Goal: Information Seeking & Learning: Learn about a topic

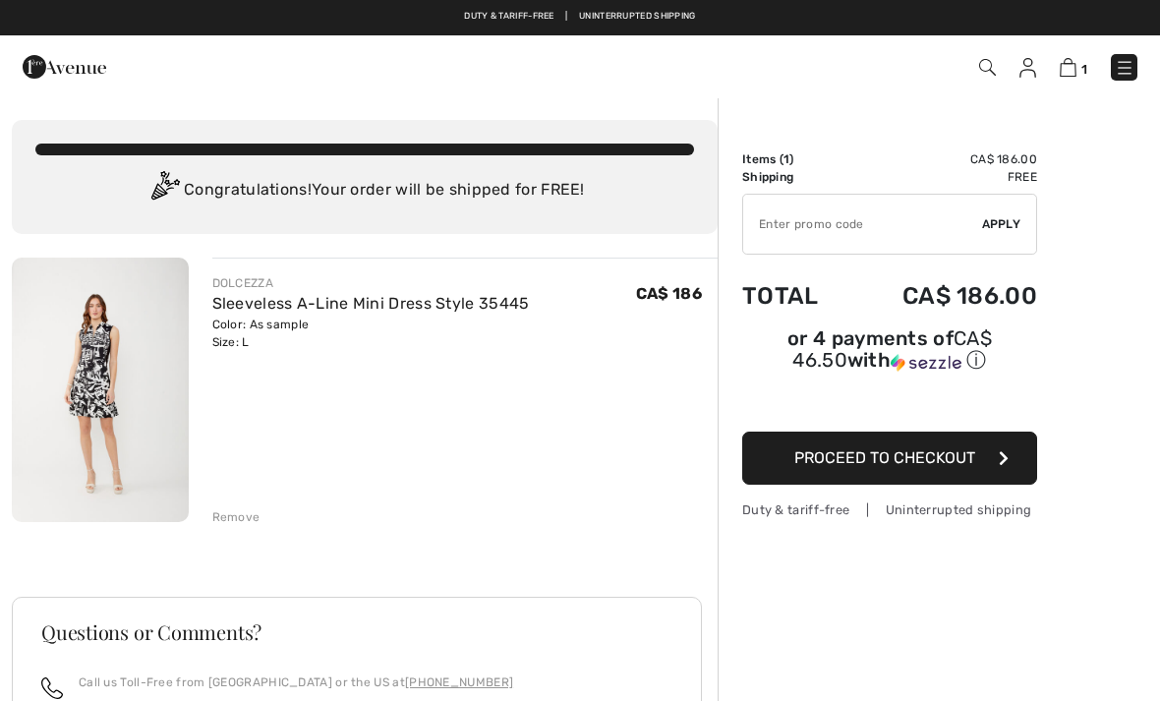
click at [1121, 72] on img at bounding box center [1124, 68] width 20 height 20
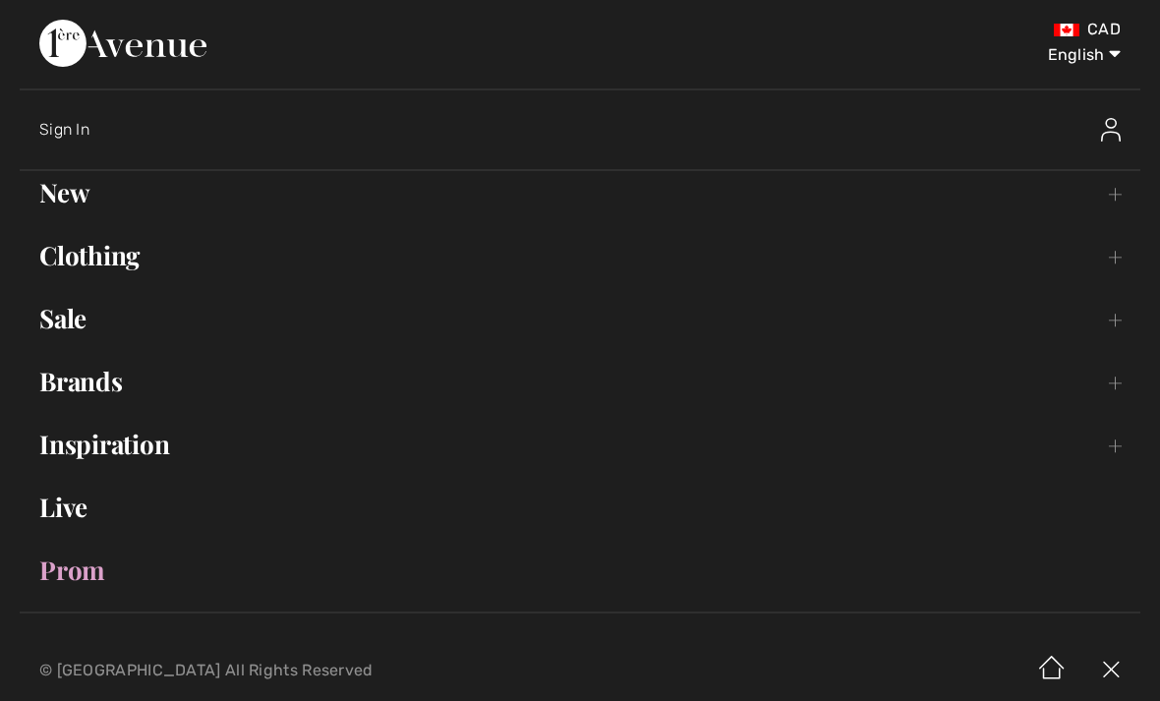
click at [1116, 49] on select "English Français" at bounding box center [1069, 51] width 102 height 59
select select "https://www.1ereavenue.com/fr/cart/"
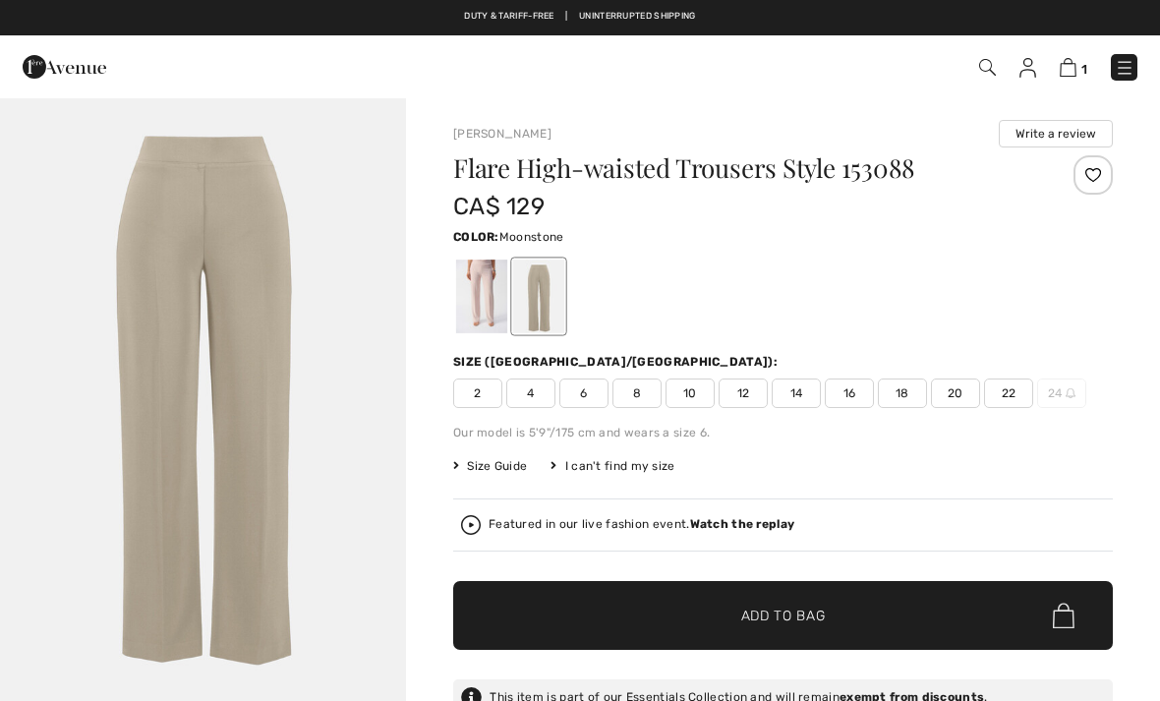
checkbox input "true"
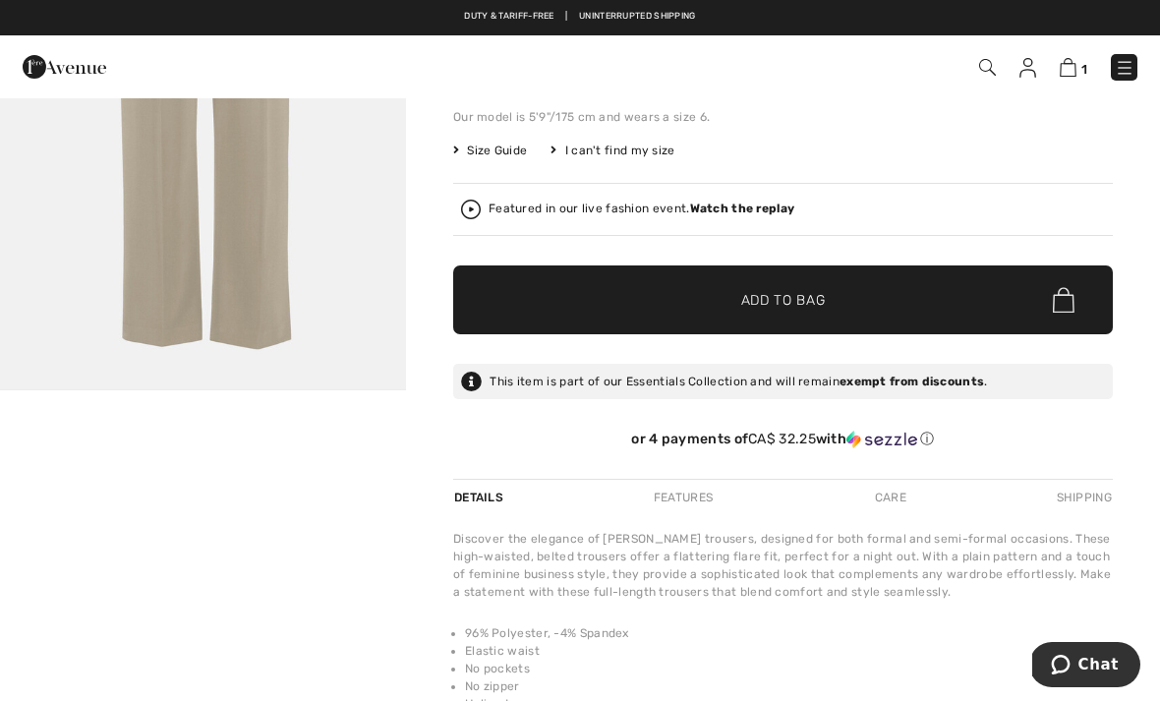
scroll to position [312, 0]
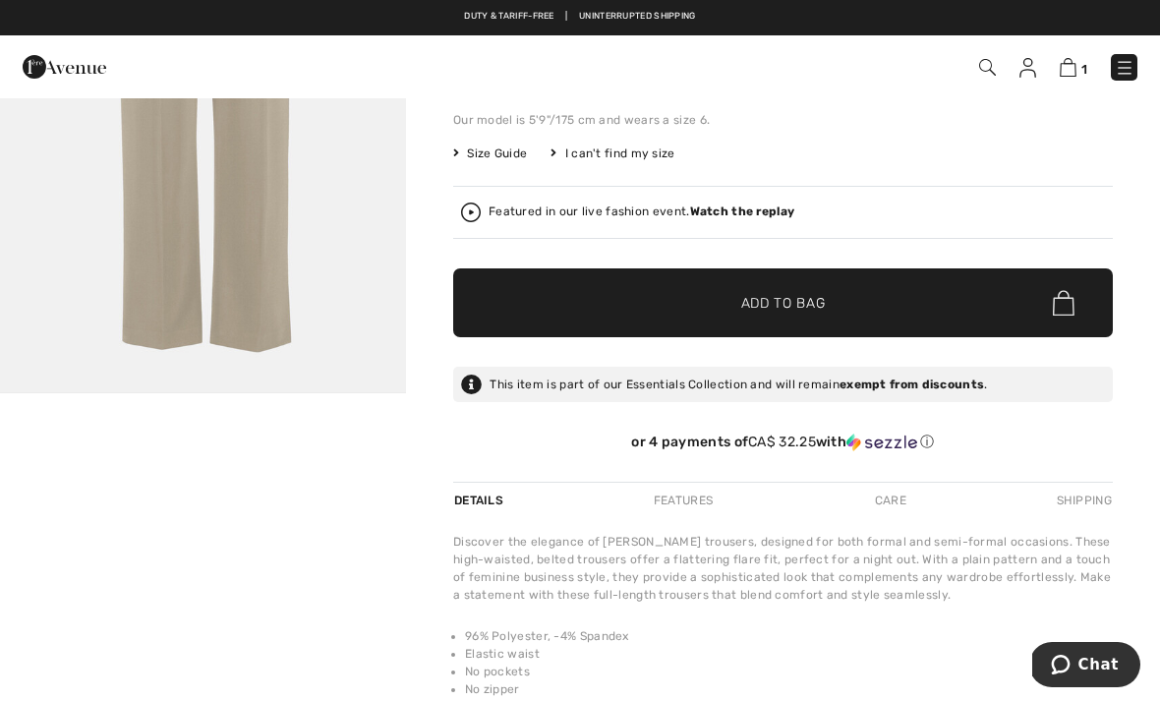
click at [1126, 63] on img at bounding box center [1124, 68] width 20 height 20
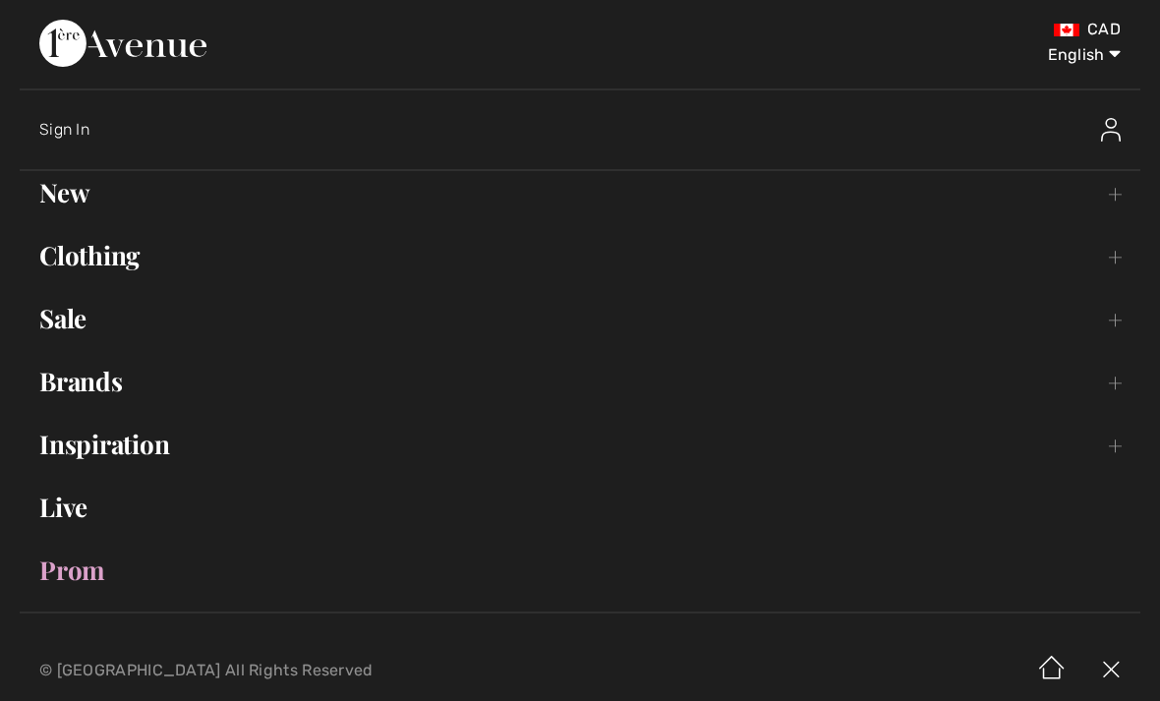
click at [1103, 54] on select "English Français" at bounding box center [1069, 51] width 102 height 59
select select "https://www.1ereavenue.com/fr/pantalon-evase-taille-haute-modele-153088-s153088…"
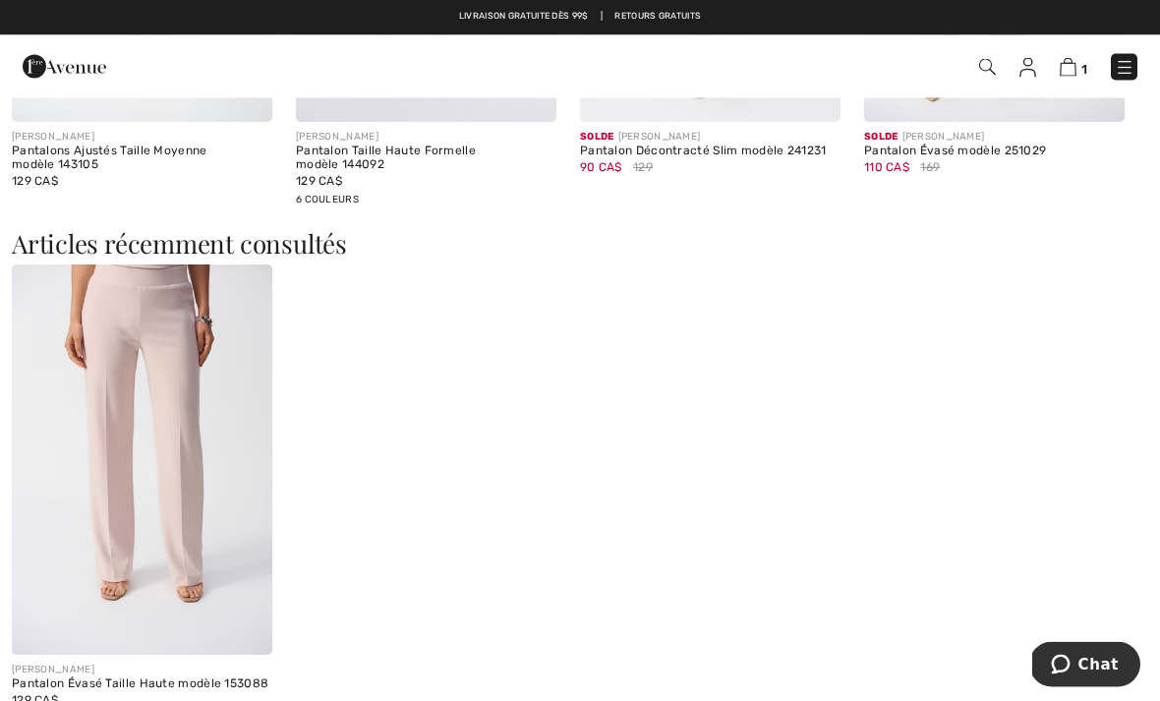
scroll to position [2181, 0]
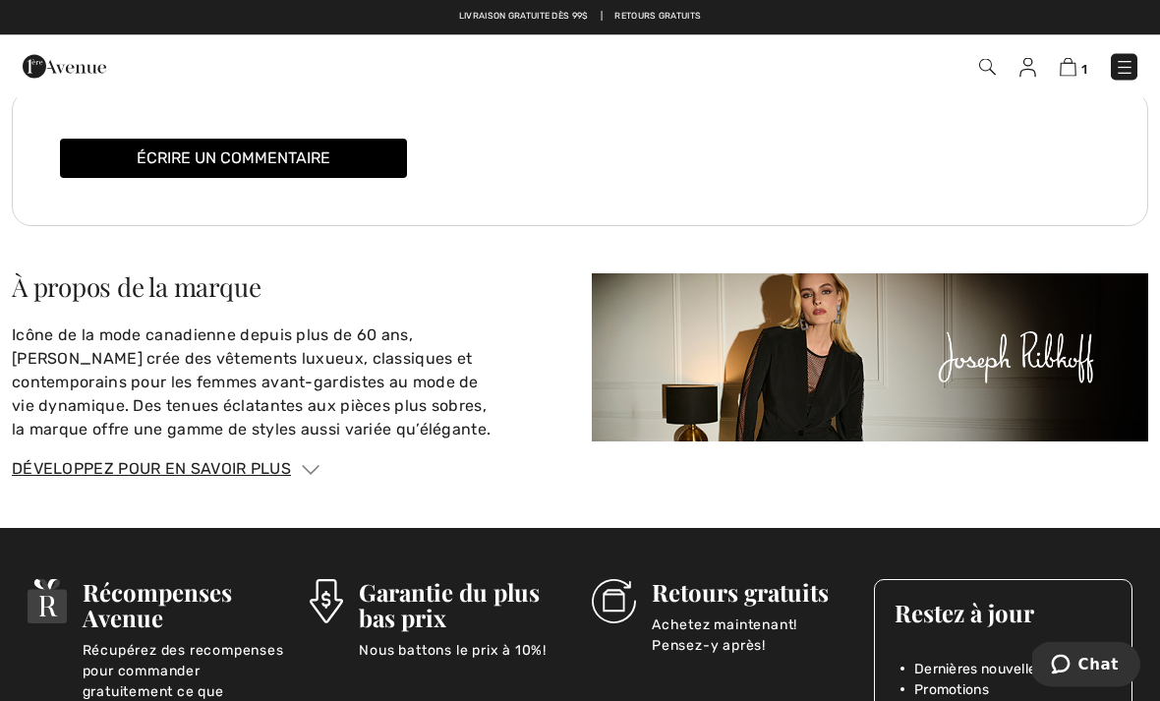
click at [1097, 470] on div "Développez pour en savoir plus" at bounding box center [580, 470] width 1136 height 24
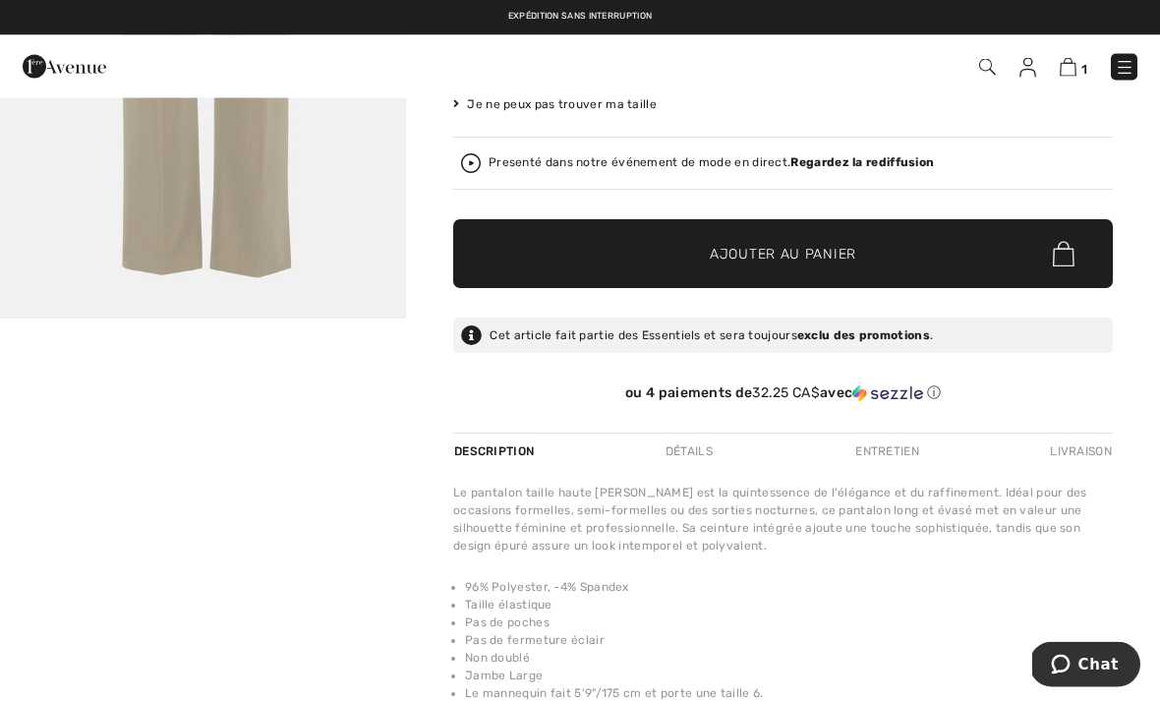
scroll to position [0, 0]
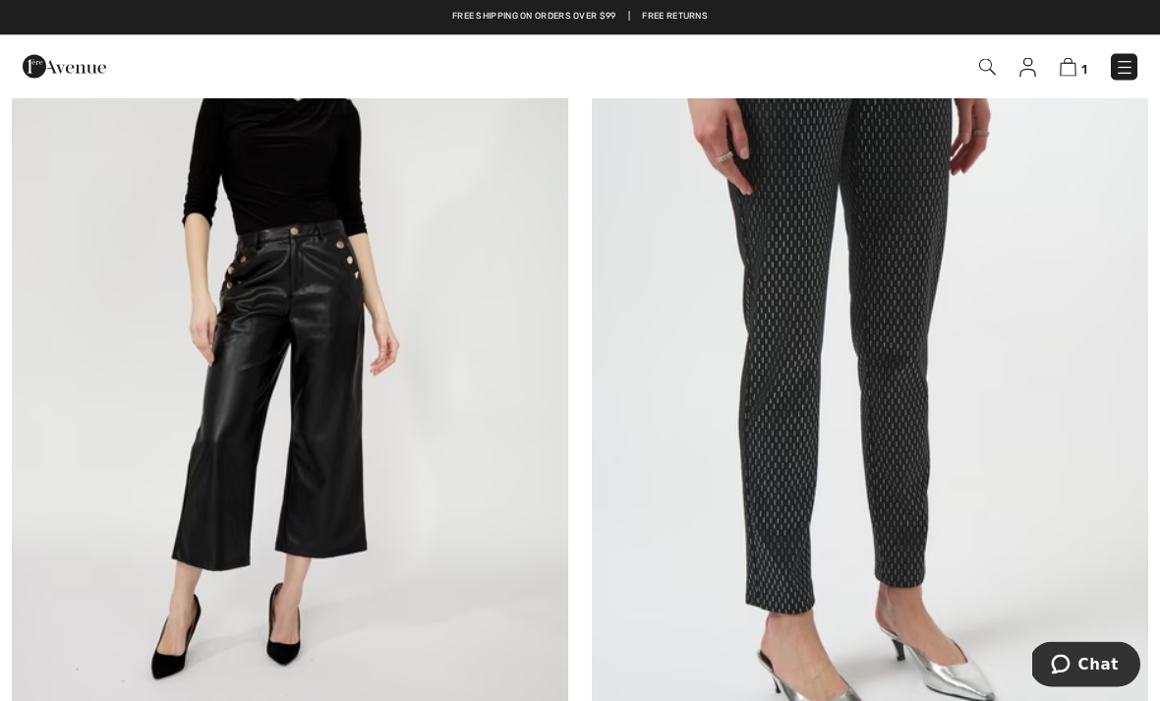
scroll to position [321, 0]
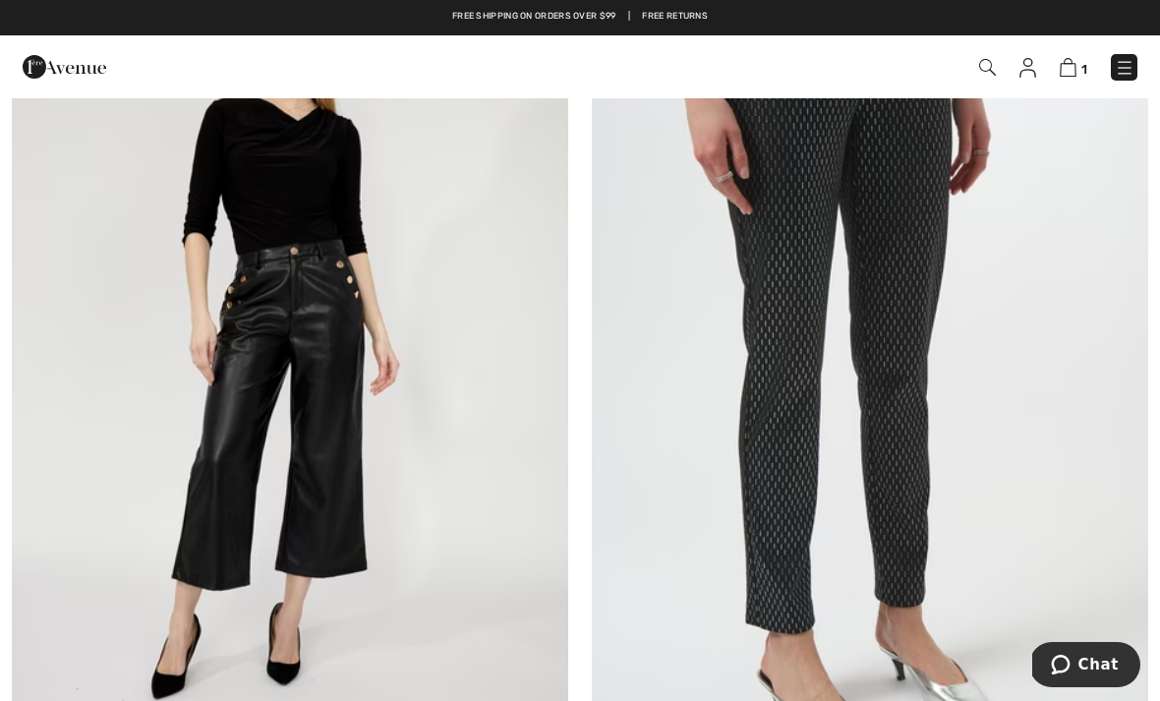
click at [906, 398] on img at bounding box center [870, 351] width 556 height 834
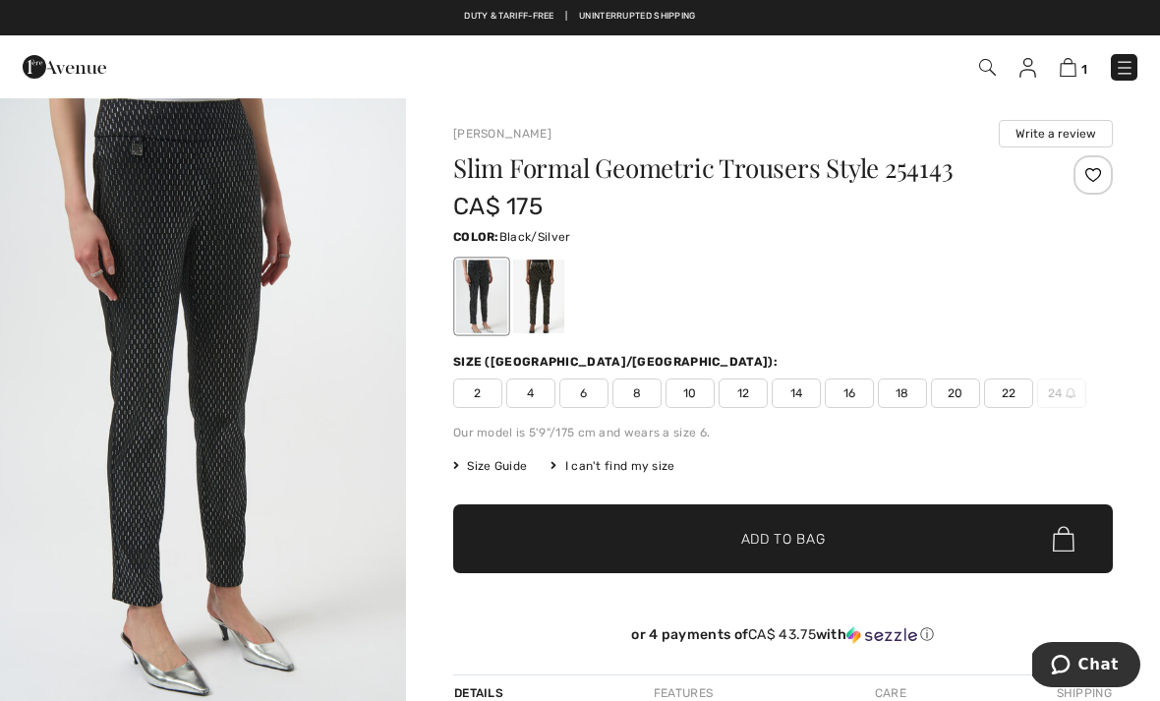
click at [1058, 675] on button "Chat" at bounding box center [1084, 664] width 111 height 45
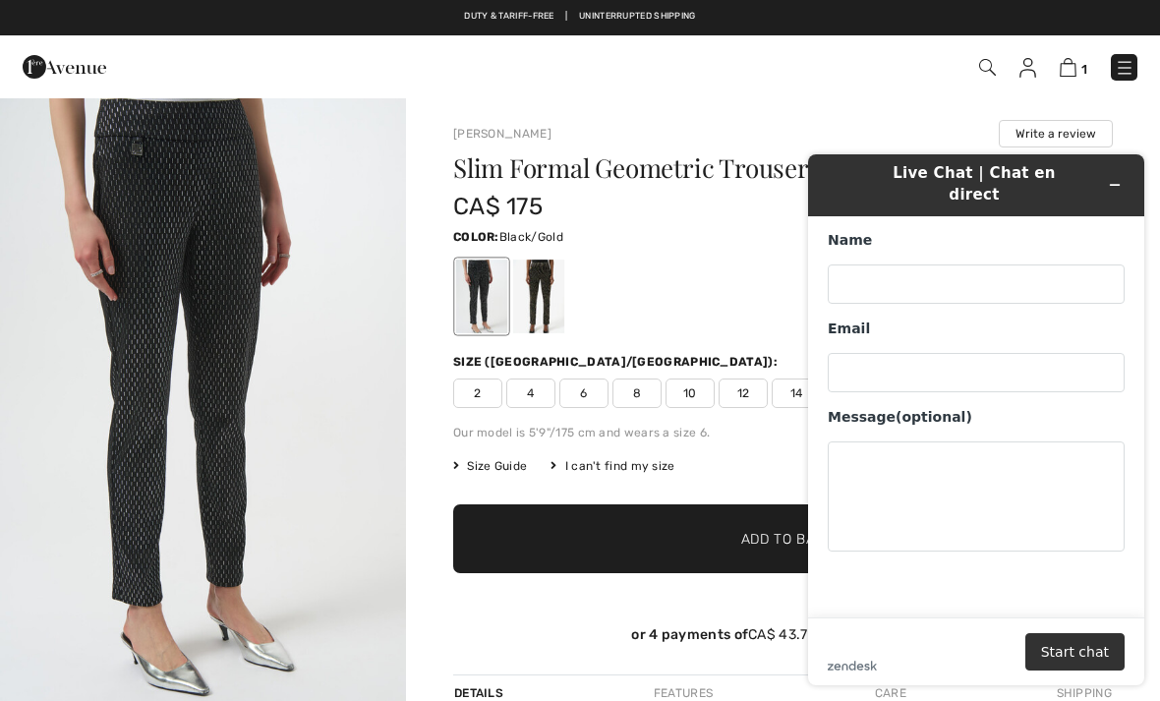
click at [536, 305] on div at bounding box center [538, 296] width 51 height 74
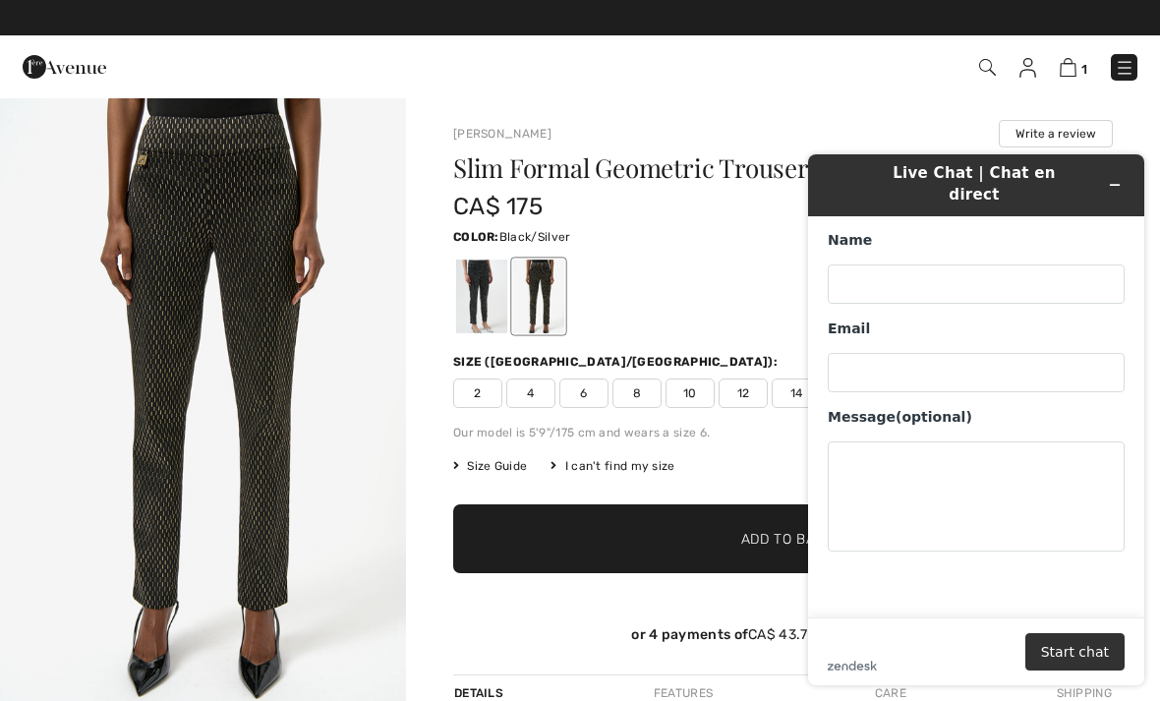
click at [487, 298] on div at bounding box center [481, 296] width 51 height 74
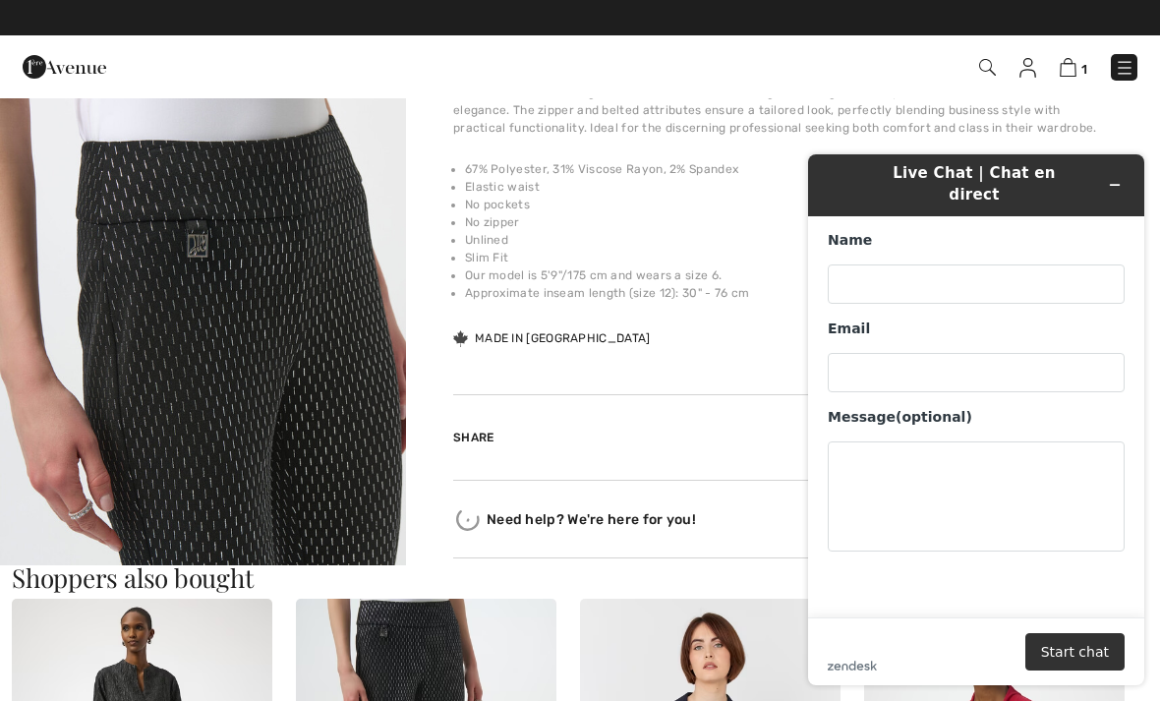
scroll to position [658, 0]
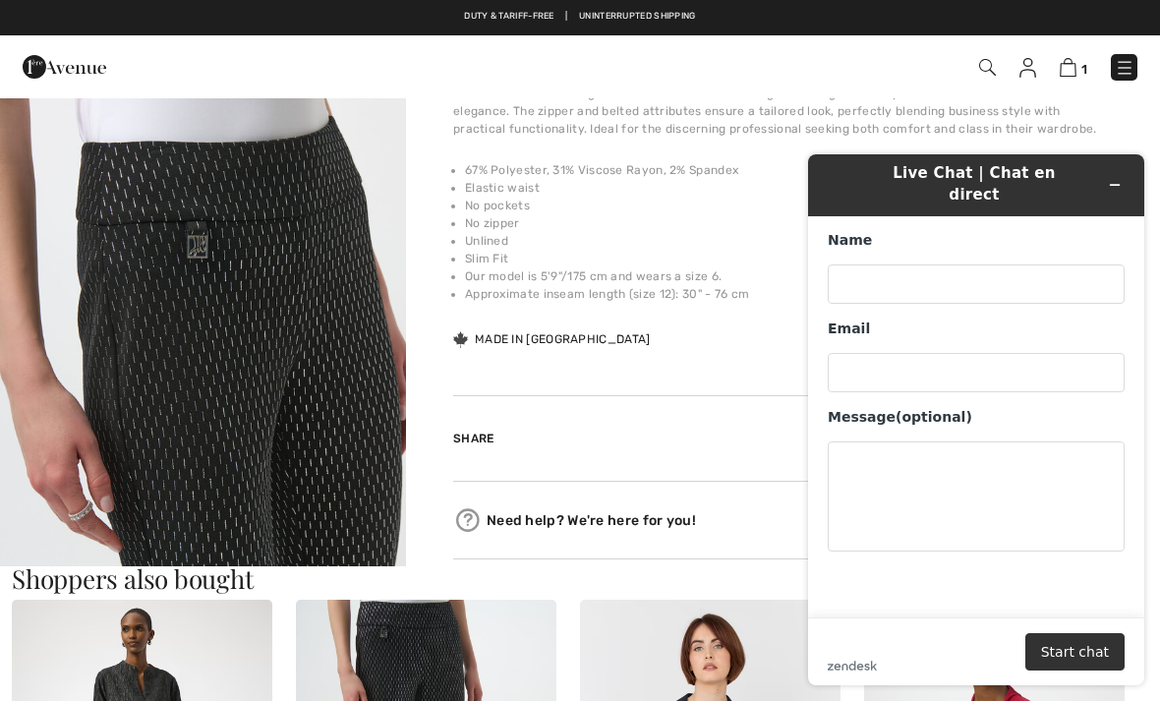
click at [1115, 178] on icon "Minimize widget" at bounding box center [1114, 185] width 14 height 14
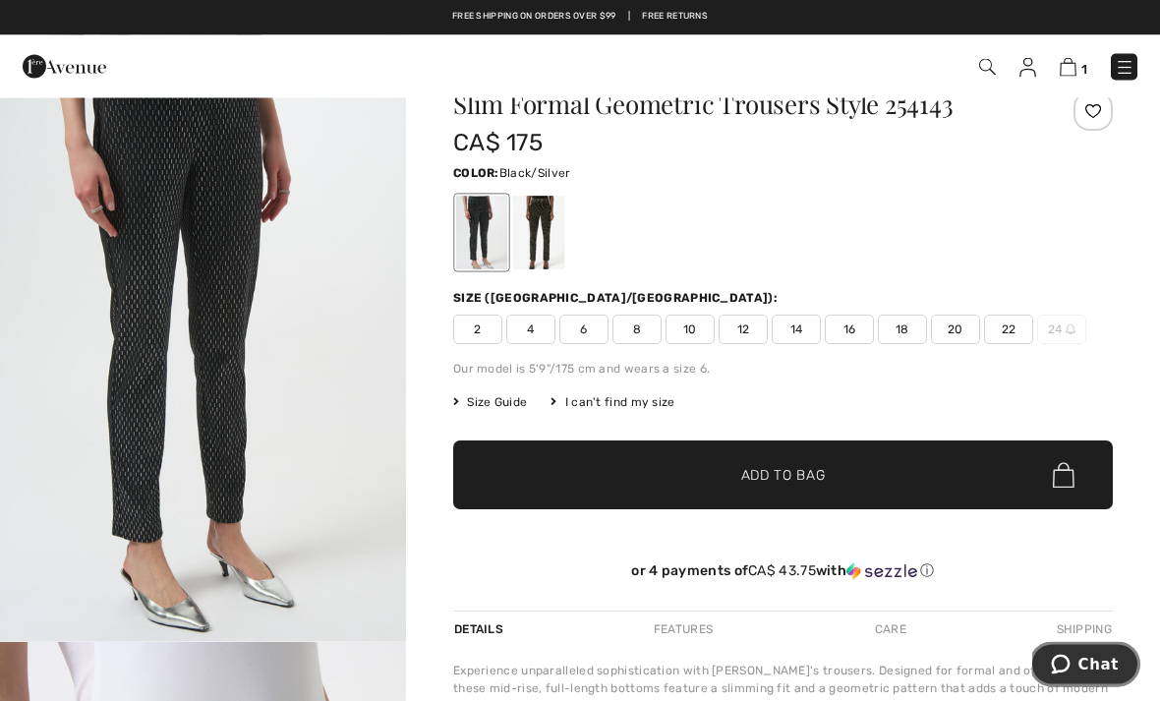
scroll to position [0, 0]
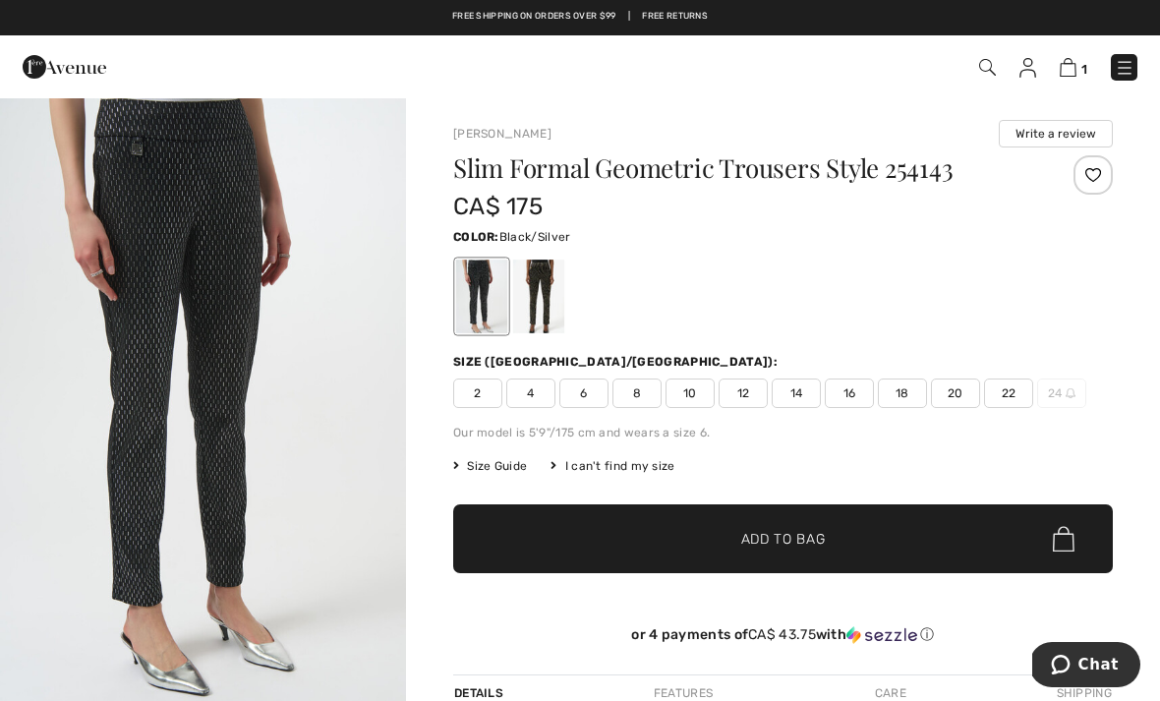
click at [1129, 70] on img at bounding box center [1124, 68] width 20 height 20
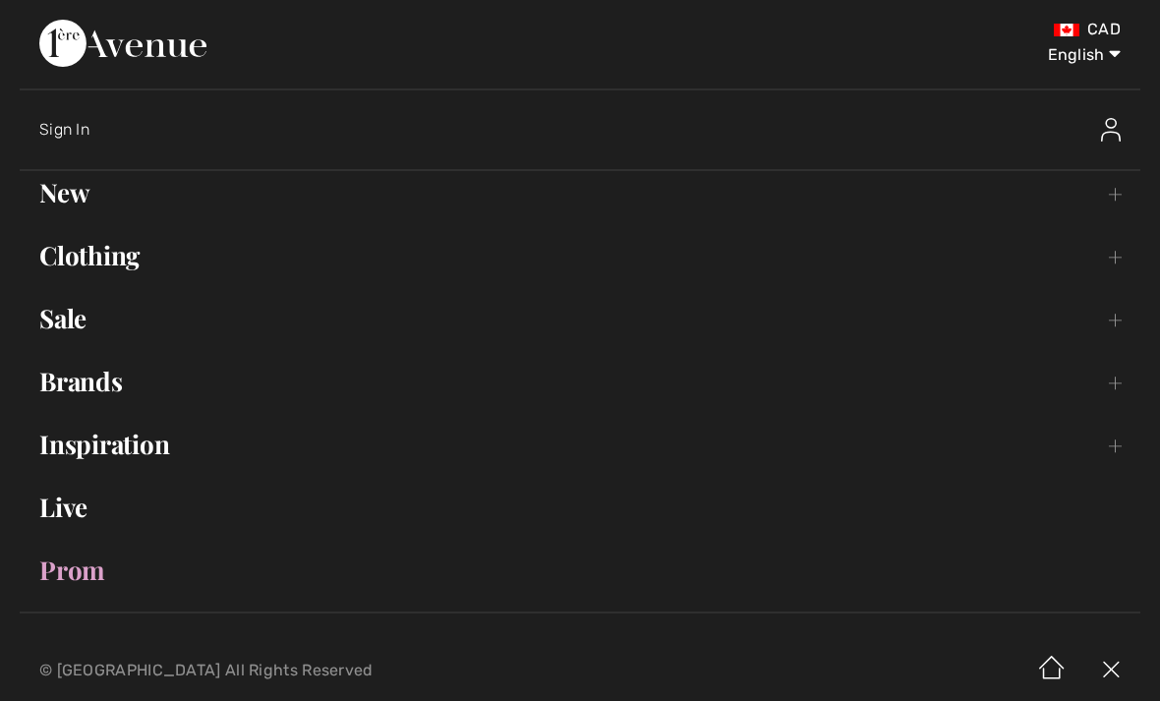
click at [1092, 55] on select "English Français" at bounding box center [1069, 51] width 102 height 59
select select "https://www.1ereavenue.com/fr/pantalon-geometrique-formelle-ajuste-modele-25414…"
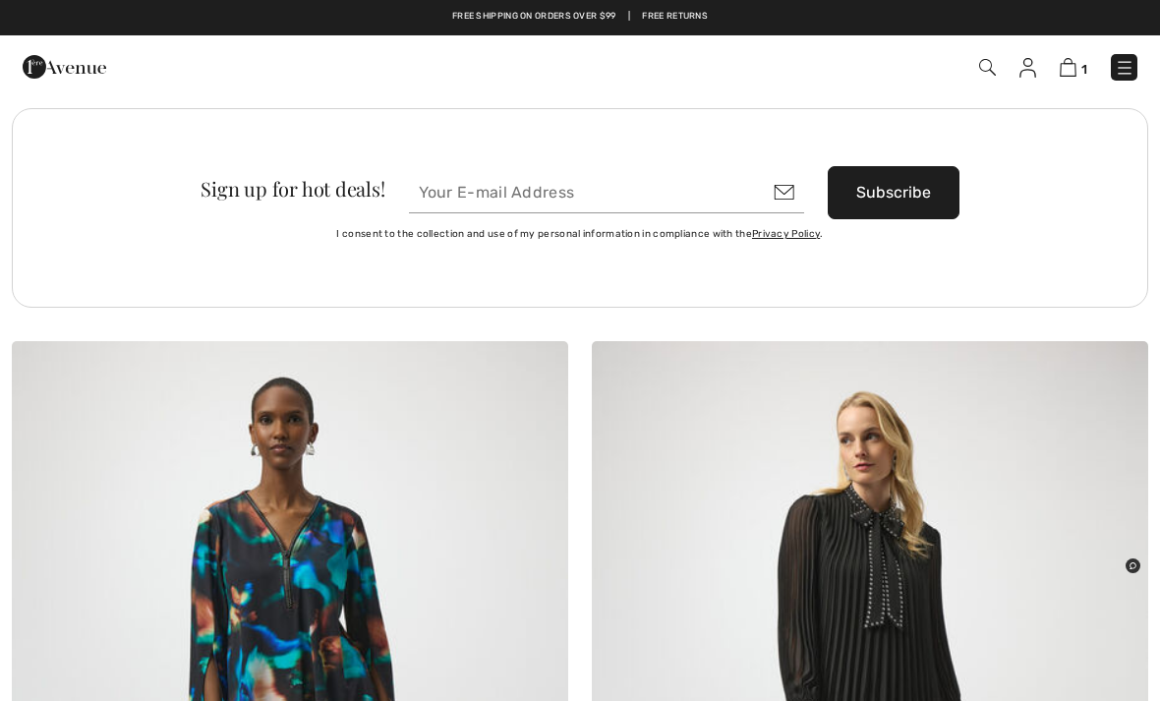
scroll to position [23130, 0]
